Goal: Information Seeking & Learning: Learn about a topic

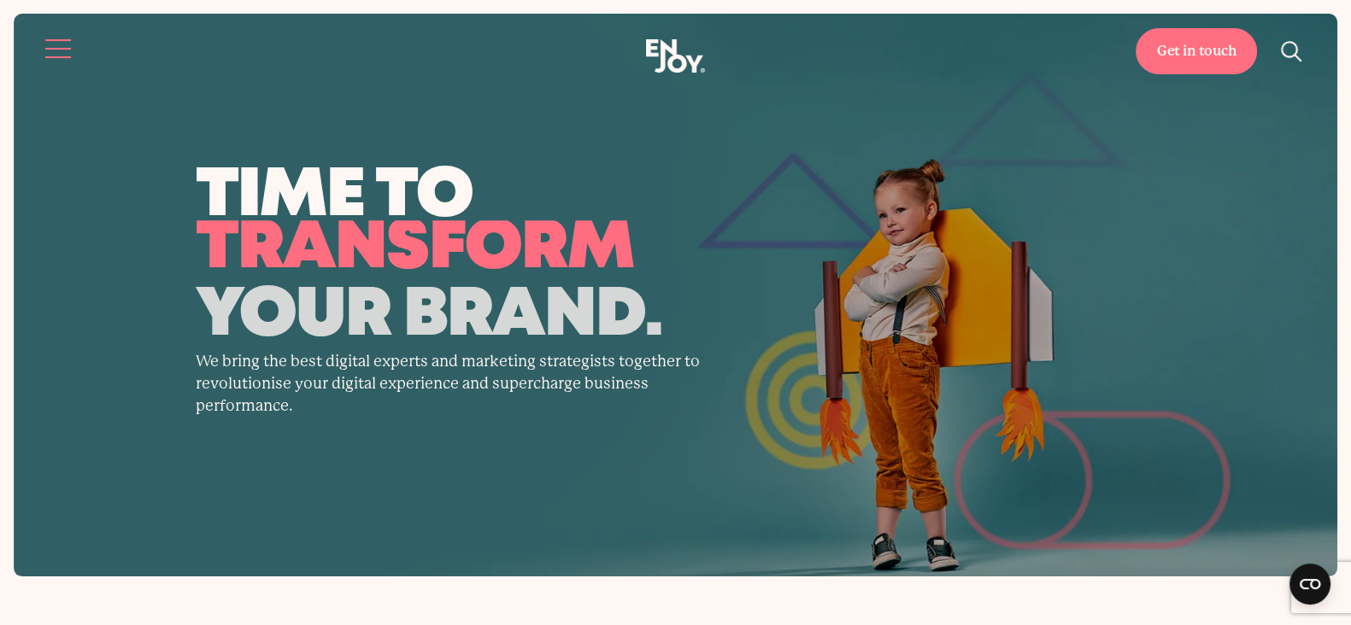
click at [50, 40] on button "Site navigation" at bounding box center [59, 49] width 36 height 36
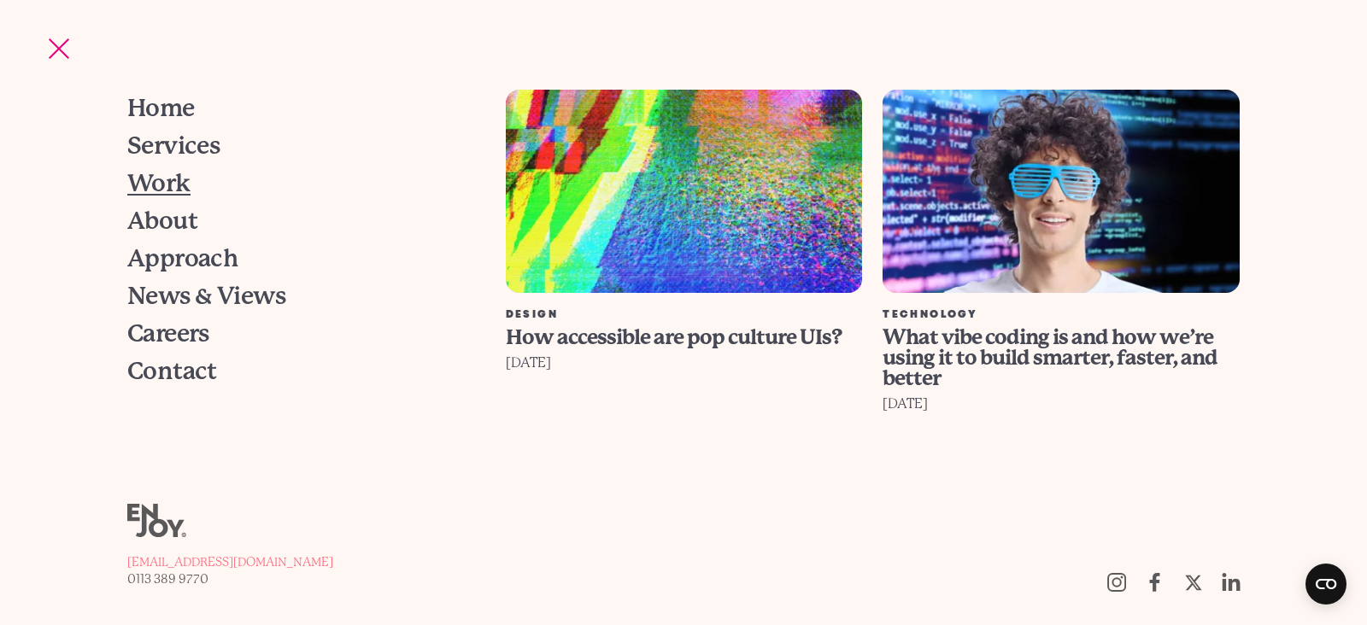
click at [175, 186] on span "Work" at bounding box center [158, 184] width 63 height 24
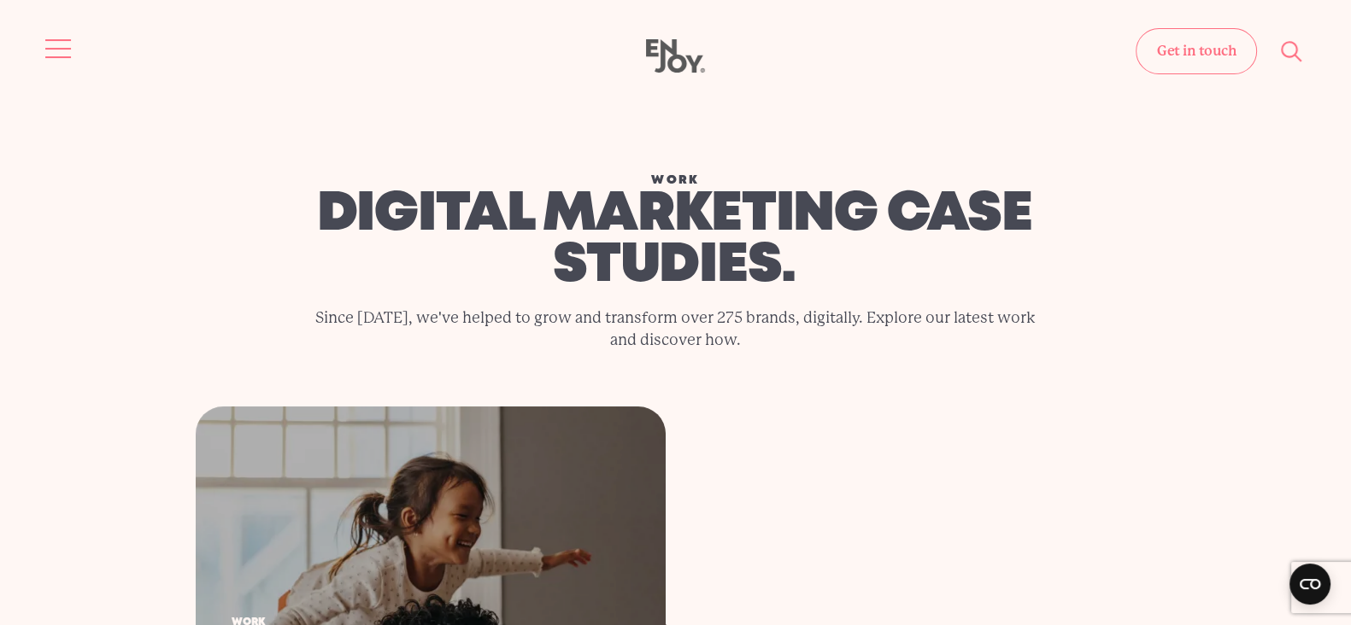
click at [47, 46] on button "Site navigation" at bounding box center [59, 49] width 36 height 36
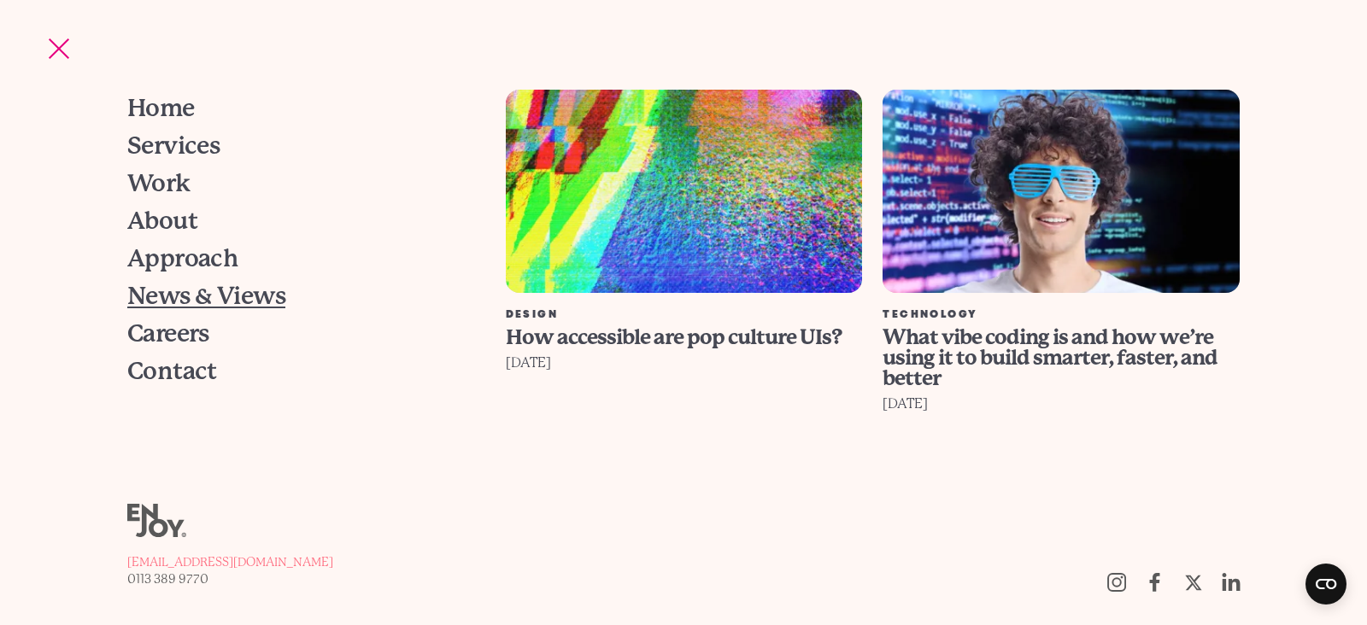
click at [183, 295] on span "News & Views" at bounding box center [206, 297] width 158 height 24
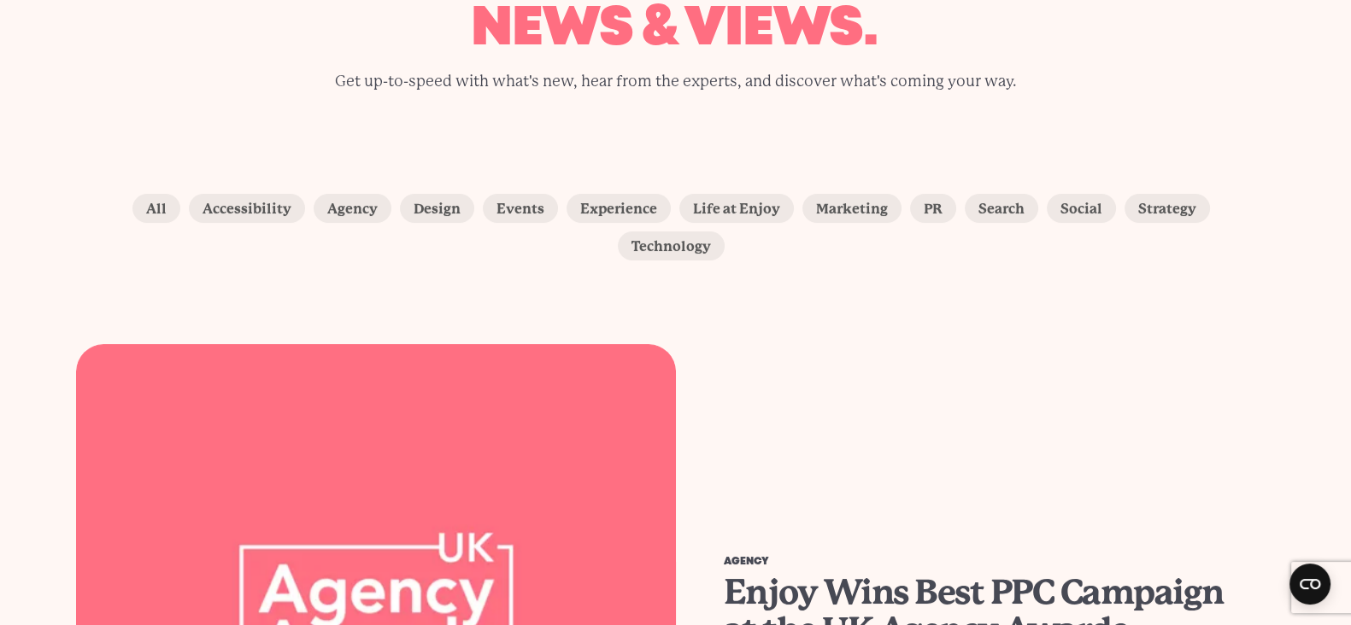
scroll to position [534, 0]
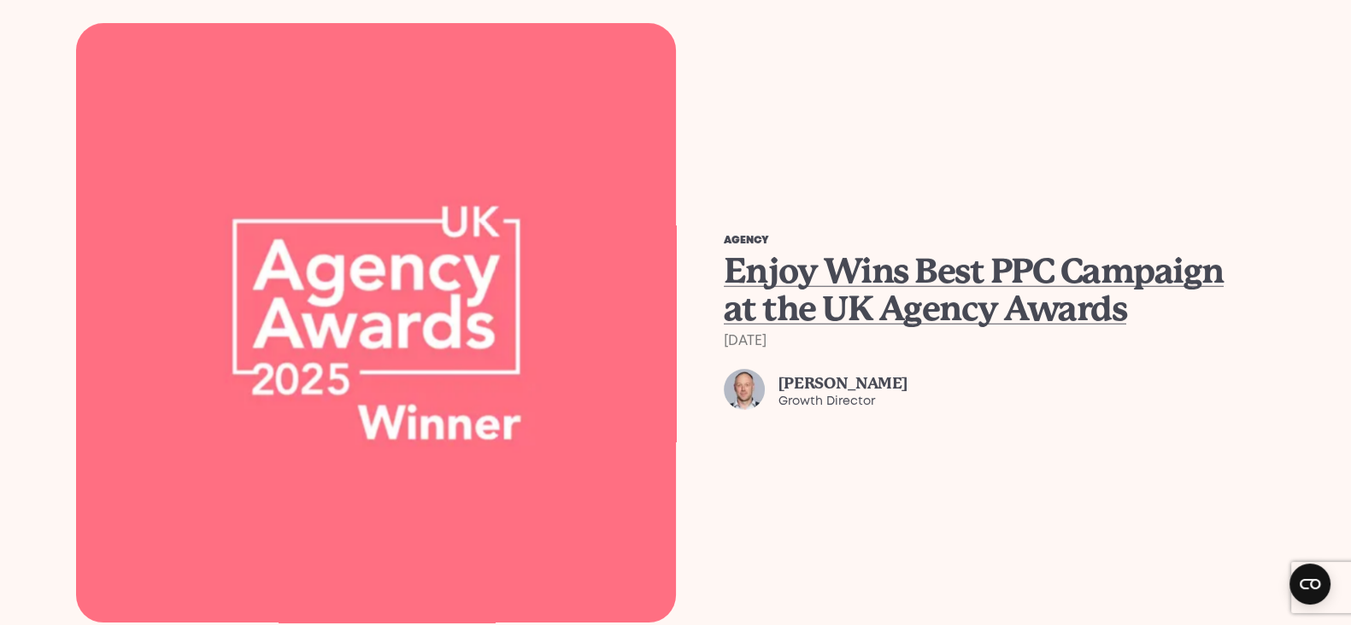
click at [785, 251] on span "Enjoy Wins Best PPC Campaign at the UK Agency Awards" at bounding box center [974, 290] width 500 height 78
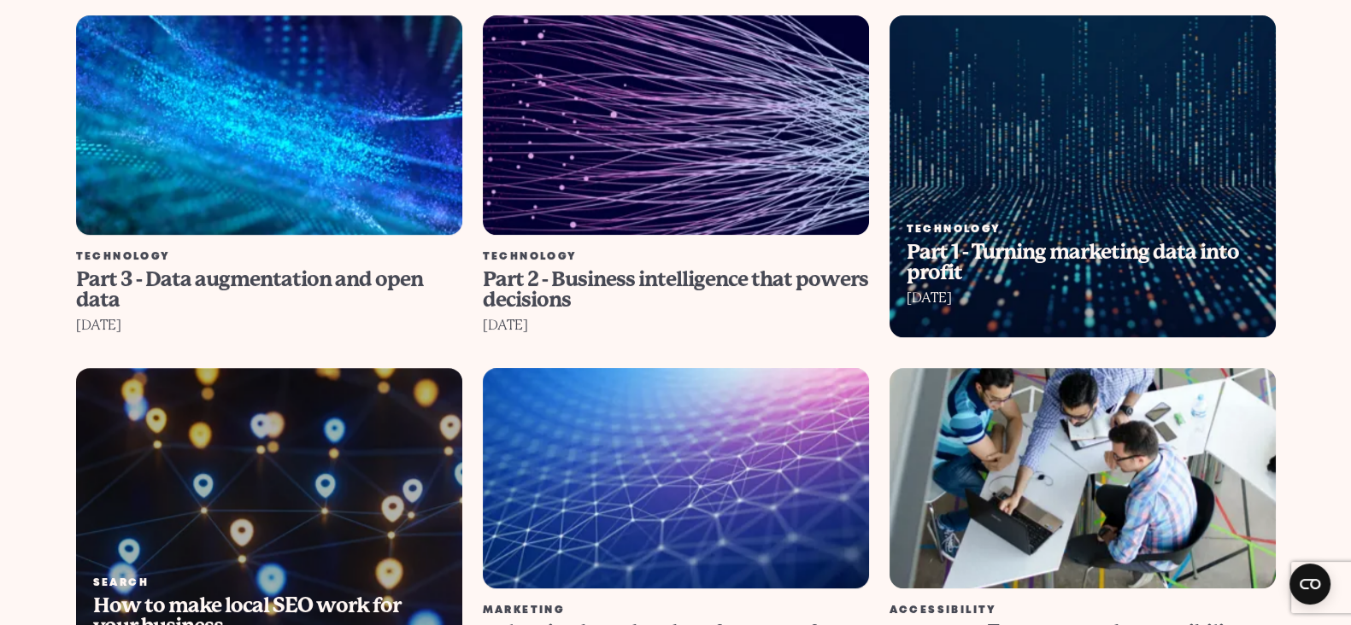
scroll to position [1175, 0]
